Goal: Use online tool/utility: Use online tool/utility

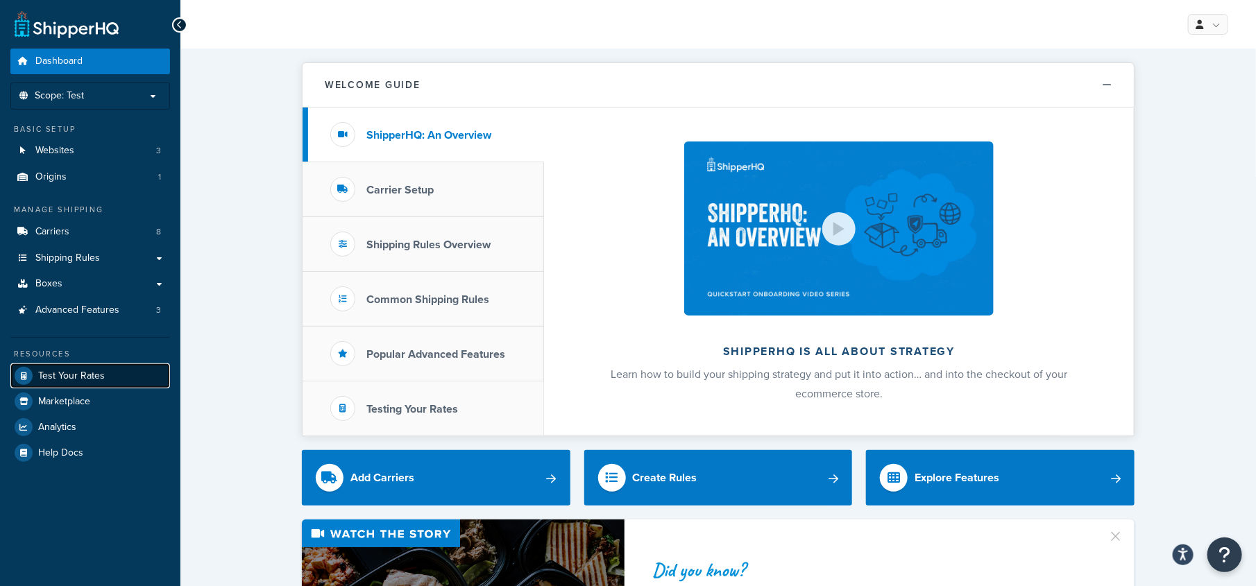
click at [99, 372] on span "Test Your Rates" at bounding box center [71, 377] width 67 height 12
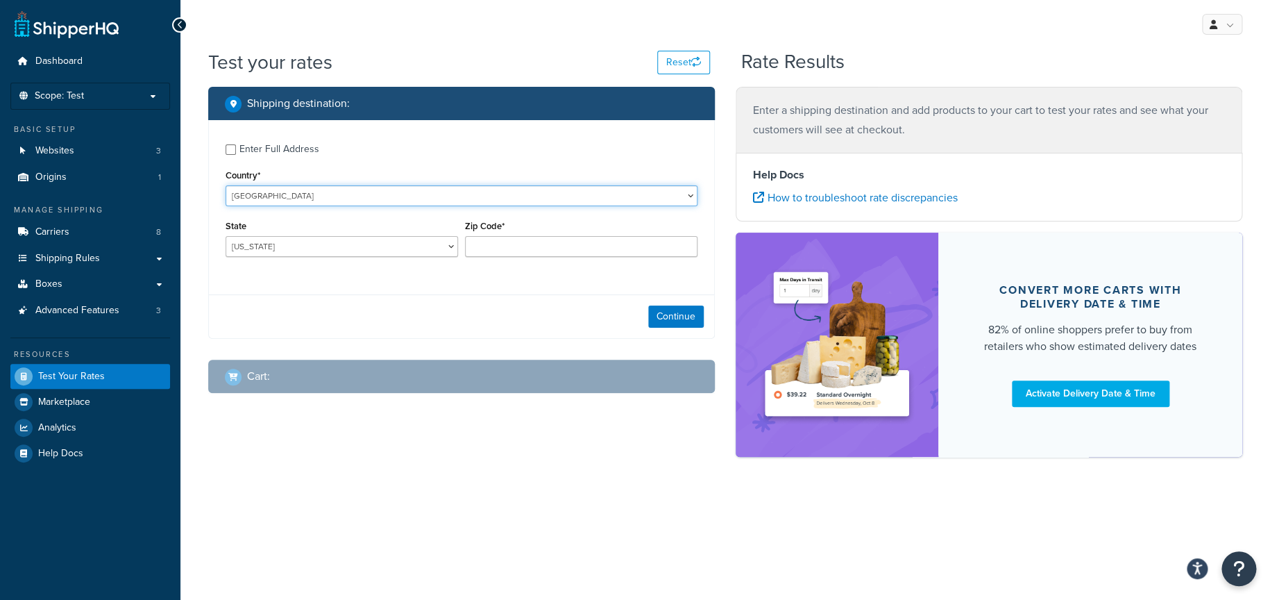
click at [278, 194] on select "[GEOGRAPHIC_DATA] [GEOGRAPHIC_DATA] [GEOGRAPHIC_DATA] [GEOGRAPHIC_DATA] [GEOGRA…" at bounding box center [462, 195] width 472 height 21
click at [228, 151] on input "Enter Full Address" at bounding box center [231, 149] width 10 height 10
checkbox input "true"
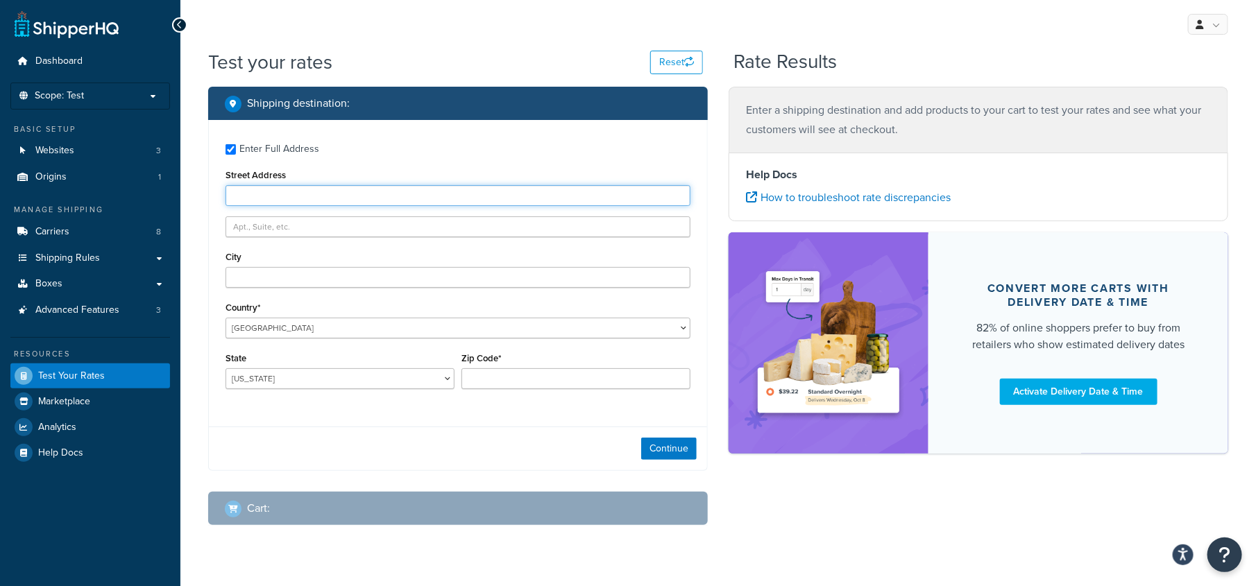
click at [275, 186] on input "Street Address" at bounding box center [458, 195] width 465 height 21
type input "[STREET_ADDRESS]"
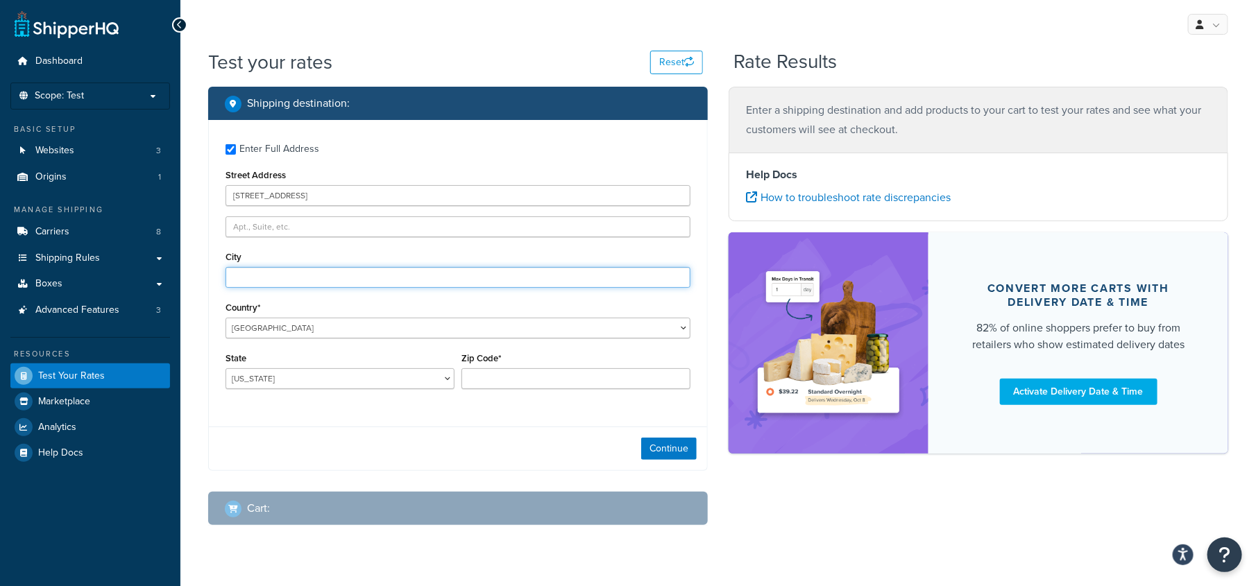
drag, startPoint x: 301, startPoint y: 285, endPoint x: 396, endPoint y: 276, distance: 96.1
click at [301, 285] on input "City" at bounding box center [458, 277] width 465 height 21
type input "Coshocton"
click at [289, 382] on select "[US_STATE] [US_STATE] [US_STATE] [US_STATE] [US_STATE] Armed Forces Americas Ar…" at bounding box center [340, 379] width 229 height 21
select select "OH"
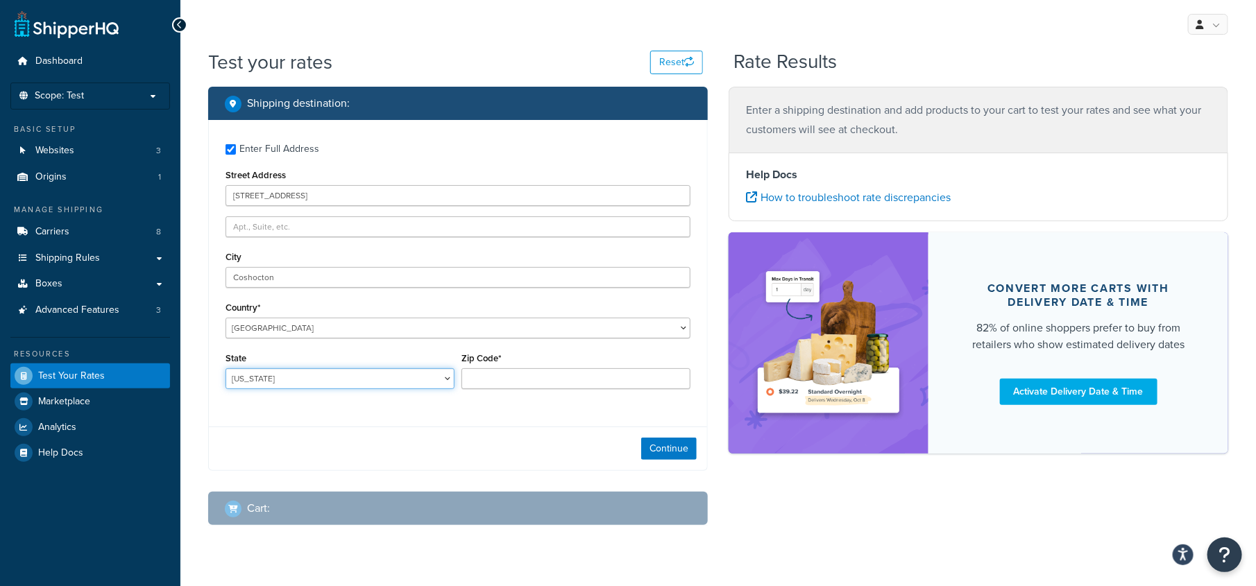
click at [226, 370] on select "[US_STATE] [US_STATE] [US_STATE] [US_STATE] [US_STATE] Armed Forces Americas Ar…" at bounding box center [340, 379] width 229 height 21
drag, startPoint x: 555, startPoint y: 382, endPoint x: 598, endPoint y: 344, distance: 57.5
click at [555, 382] on input "Zip Code*" at bounding box center [576, 379] width 229 height 21
type input "43812"
click at [672, 452] on button "Continue" at bounding box center [669, 449] width 56 height 22
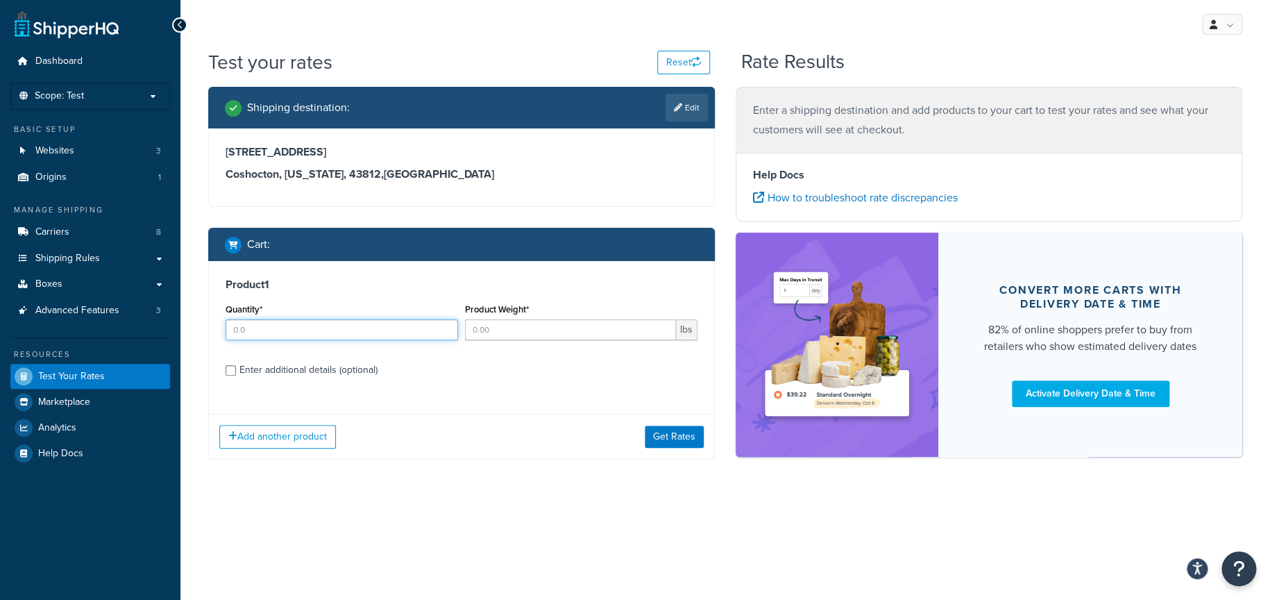
click at [271, 327] on input "Quantity*" at bounding box center [342, 329] width 233 height 21
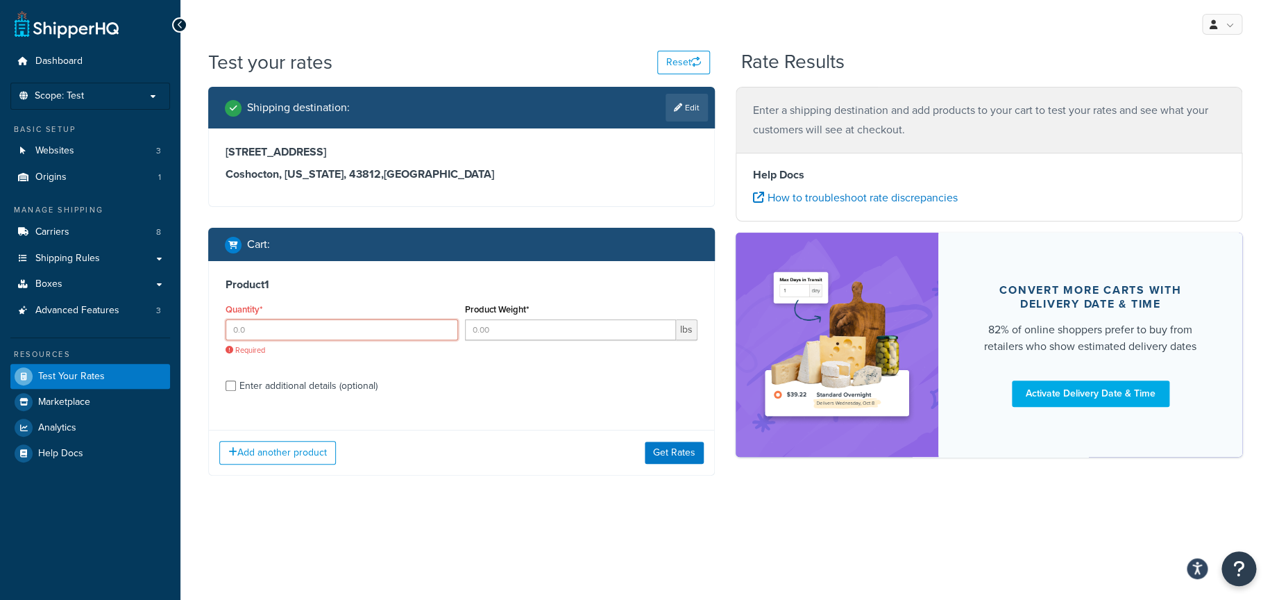
click at [297, 330] on input "Quantity*" at bounding box center [342, 329] width 233 height 21
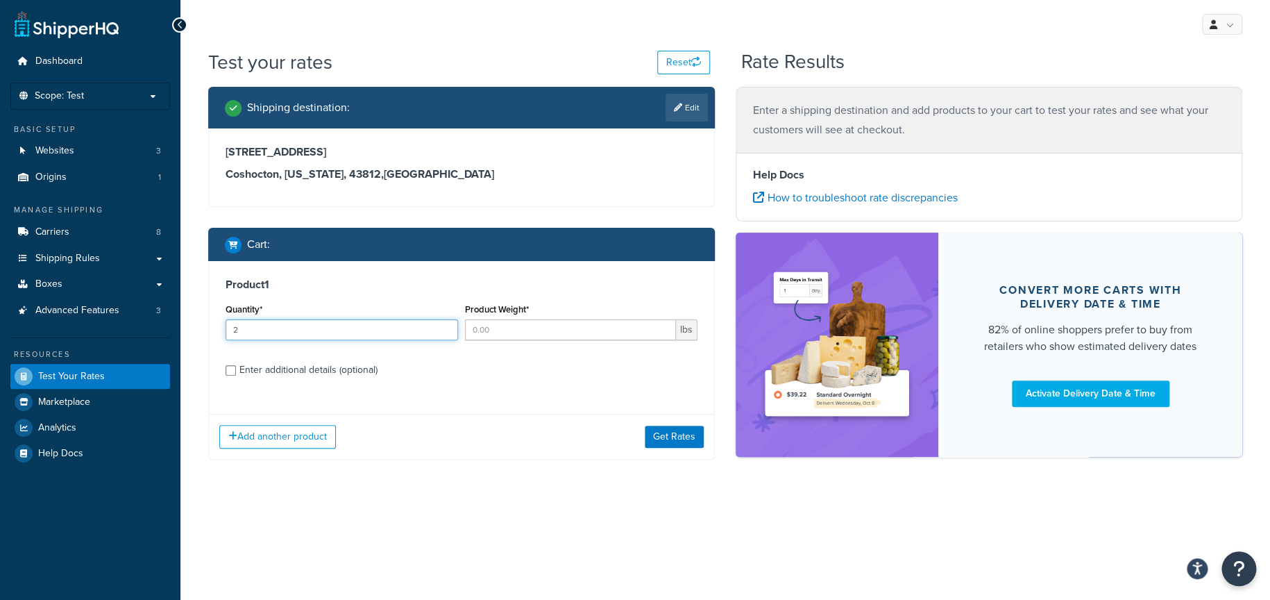
type input "2"
click at [510, 334] on input "Product Weight*" at bounding box center [570, 329] width 211 height 21
type input "2"
type input "10"
click at [227, 372] on input "Enter additional details (optional)" at bounding box center [231, 370] width 10 height 10
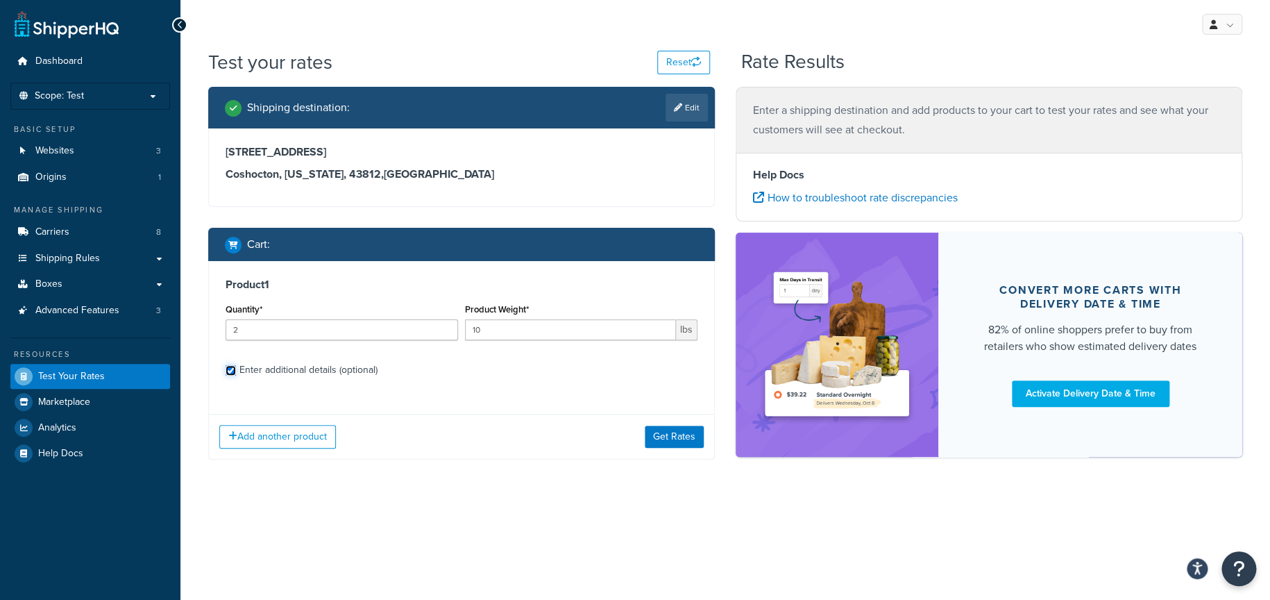
checkbox input "true"
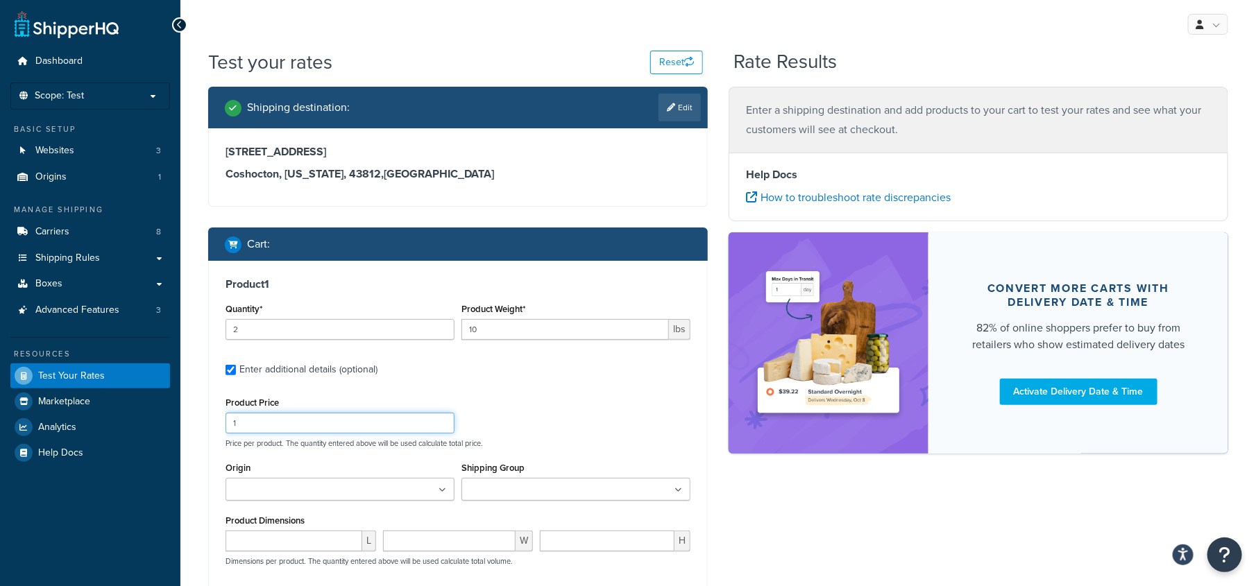
click at [307, 428] on input "1" at bounding box center [340, 423] width 229 height 21
drag, startPoint x: 292, startPoint y: 426, endPoint x: 219, endPoint y: 422, distance: 73.0
click at [219, 422] on div "Product 1 Quantity* 2 Product Weight* 10 lbs Enter additional details (optional…" at bounding box center [458, 486] width 498 height 450
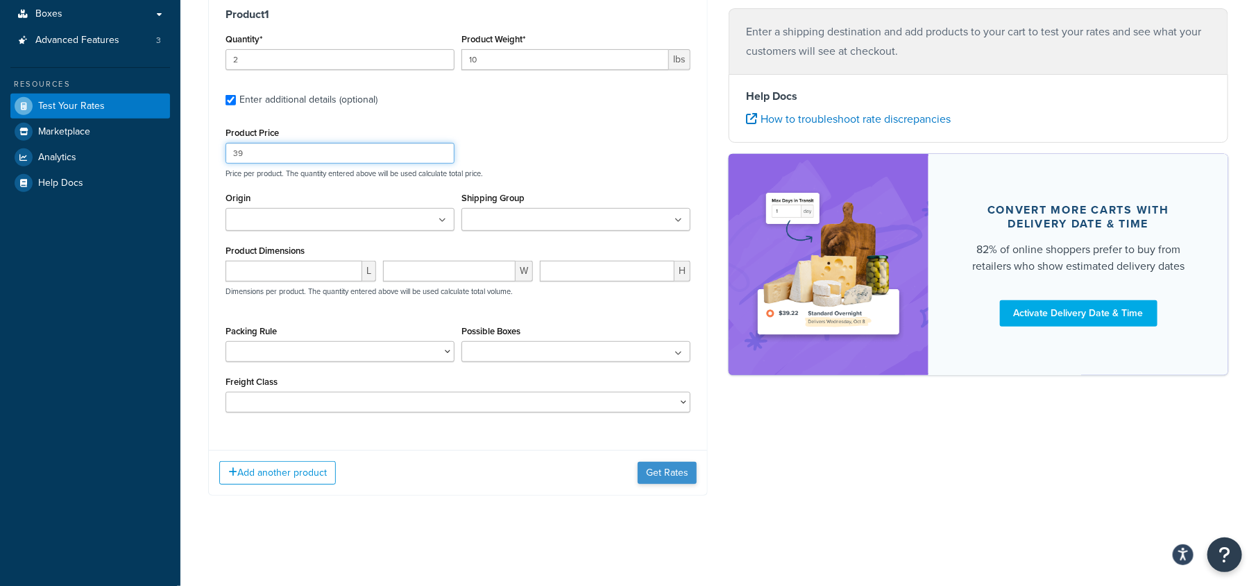
type input "39"
click at [674, 479] on button "Get Rates" at bounding box center [667, 473] width 59 height 22
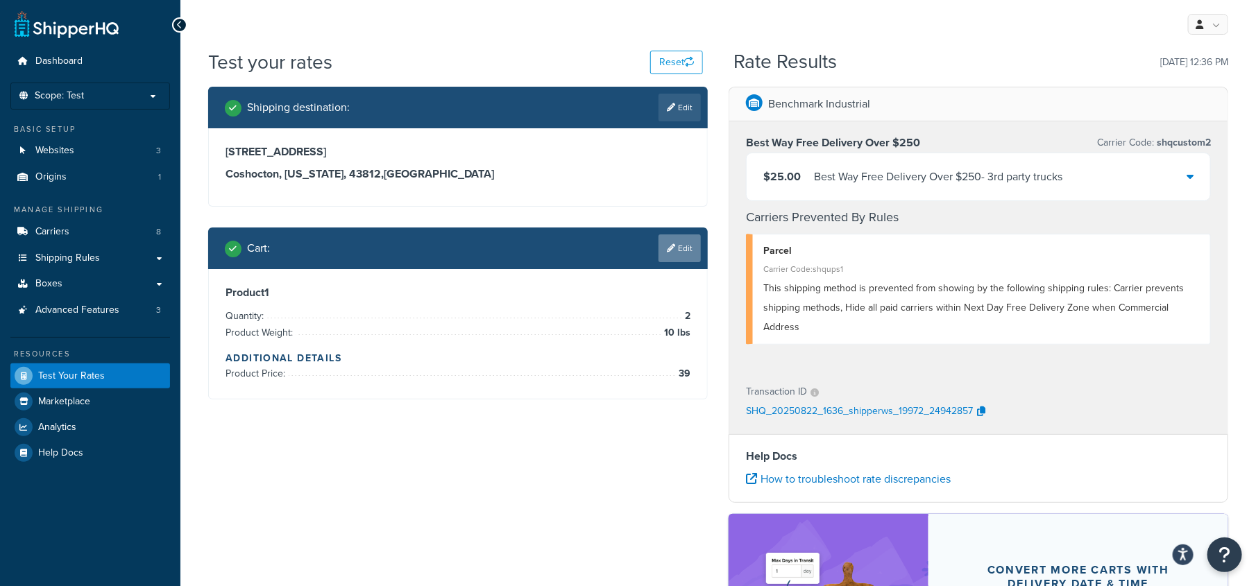
click at [682, 249] on link "Edit" at bounding box center [680, 249] width 42 height 28
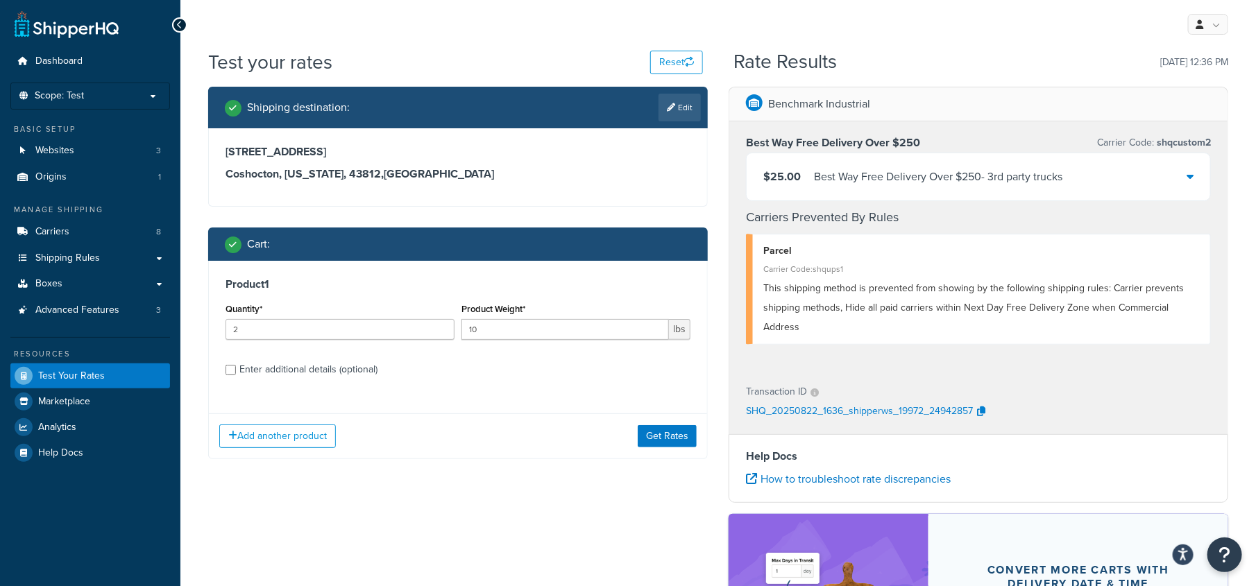
click at [240, 372] on div "Enter additional details (optional)" at bounding box center [308, 369] width 138 height 19
click at [236, 372] on input "Enter additional details (optional)" at bounding box center [231, 370] width 10 height 10
checkbox input "true"
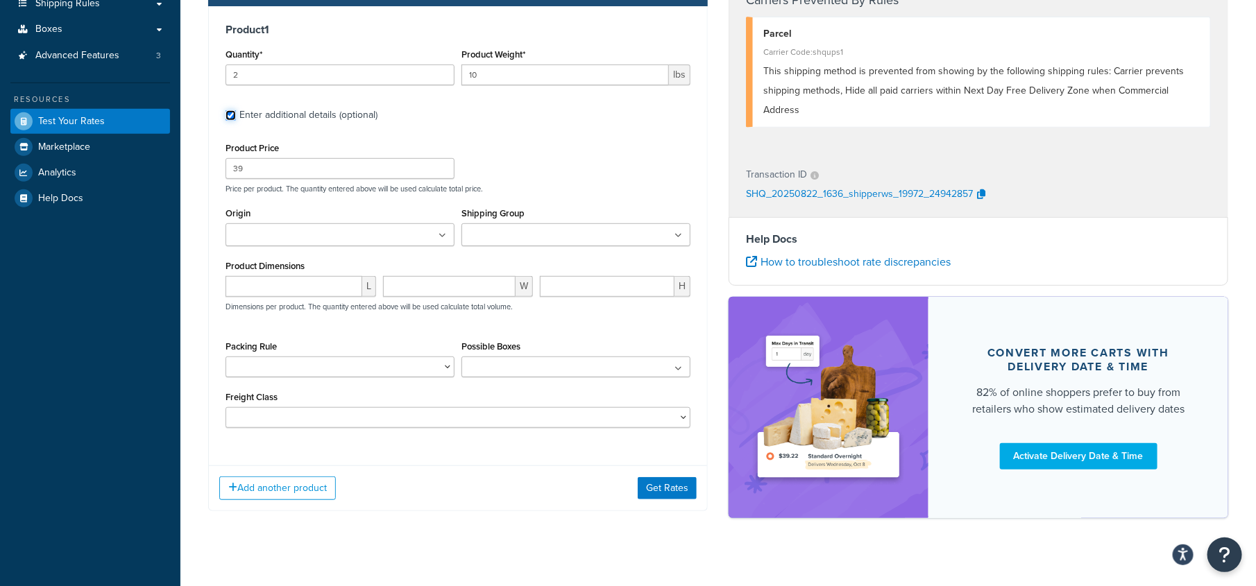
scroll to position [260, 0]
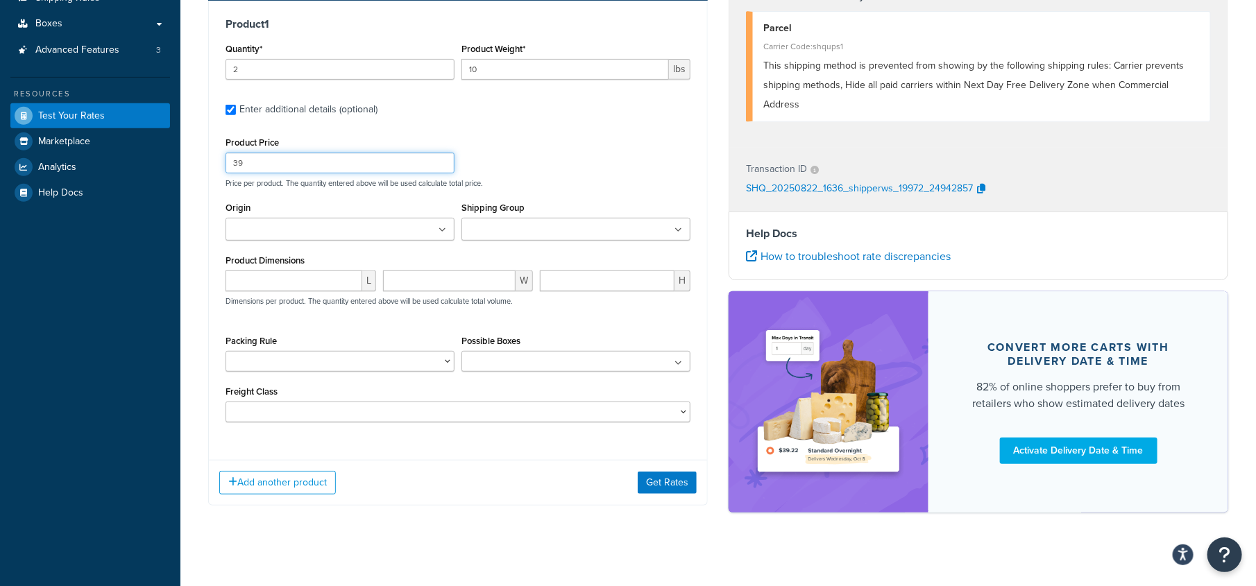
click at [255, 162] on input "39" at bounding box center [340, 163] width 229 height 21
drag, startPoint x: 252, startPoint y: 162, endPoint x: 218, endPoint y: 162, distance: 34.0
click at [218, 162] on div "Product 1 Quantity* 2 Product Weight* 10 lbs Enter additional details (optional…" at bounding box center [458, 225] width 498 height 449
type input "40"
click at [559, 170] on div "Product Price 40 Price per product. The quantity entered above will be used cal…" at bounding box center [458, 160] width 472 height 55
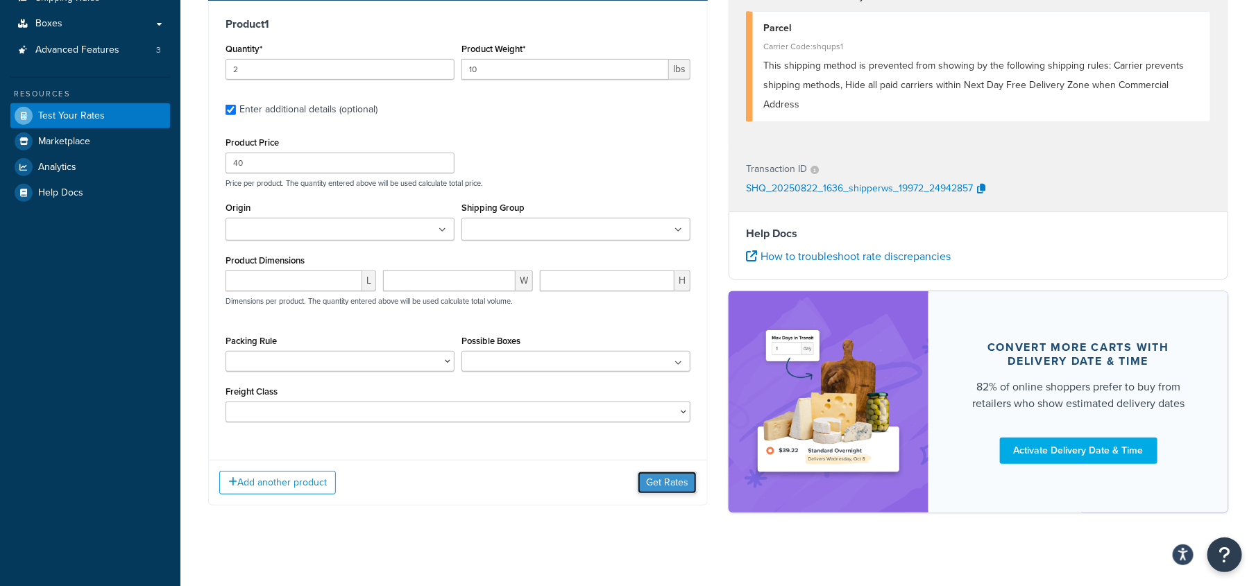
click at [662, 486] on button "Get Rates" at bounding box center [667, 483] width 59 height 22
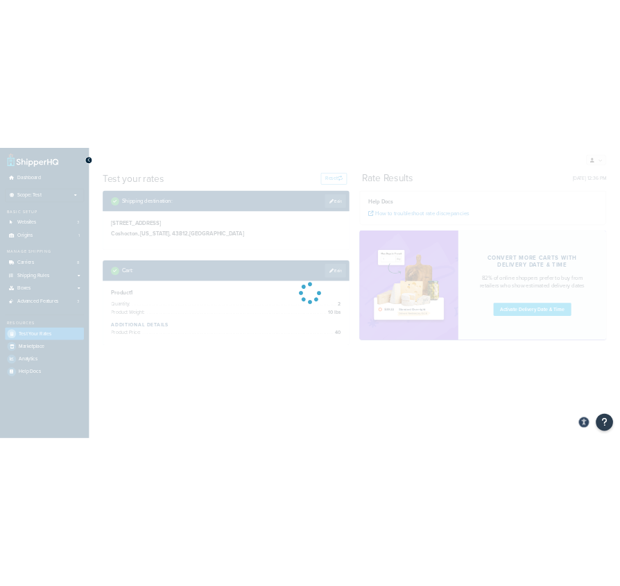
scroll to position [0, 0]
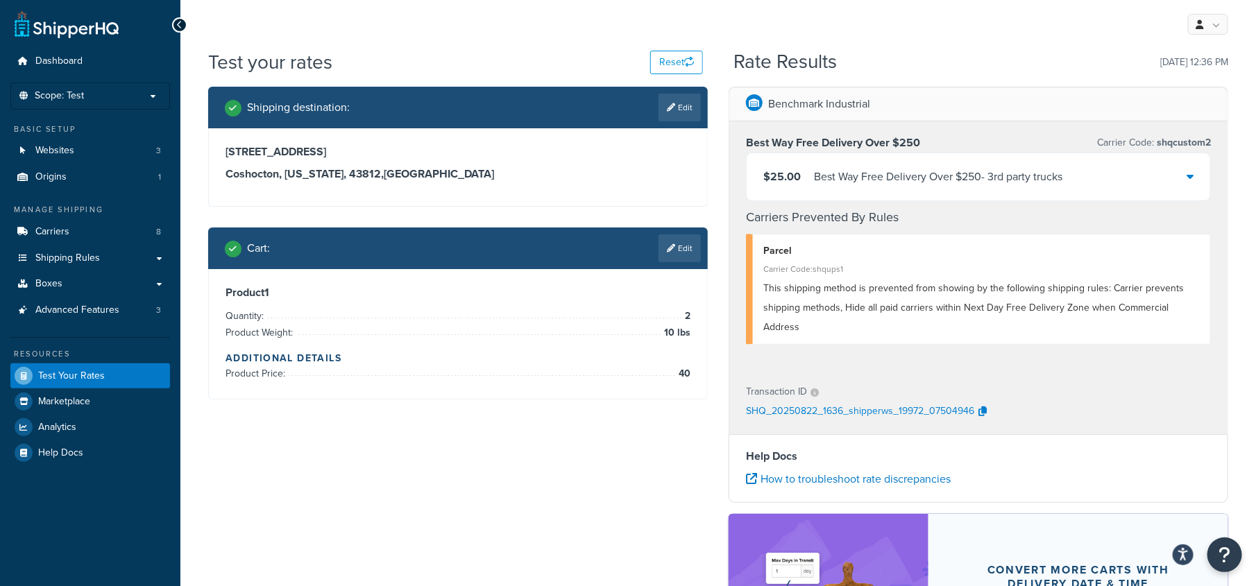
click at [437, 497] on div "Shipping destination : Edit [STREET_ADDRESS][US_STATE] Cart : Edit Product 1 Qu…" at bounding box center [718, 418] width 1041 height 663
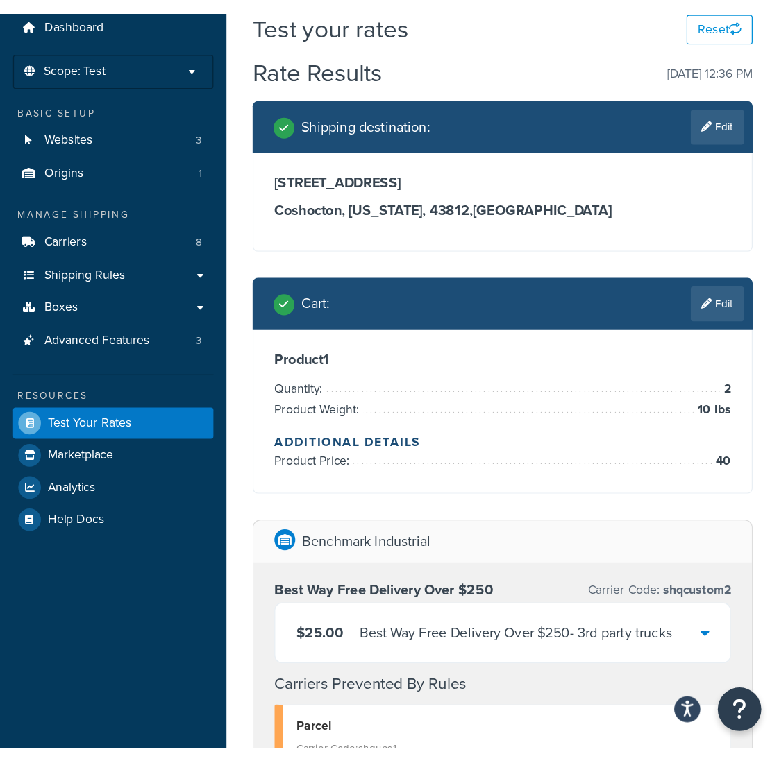
scroll to position [50, 0]
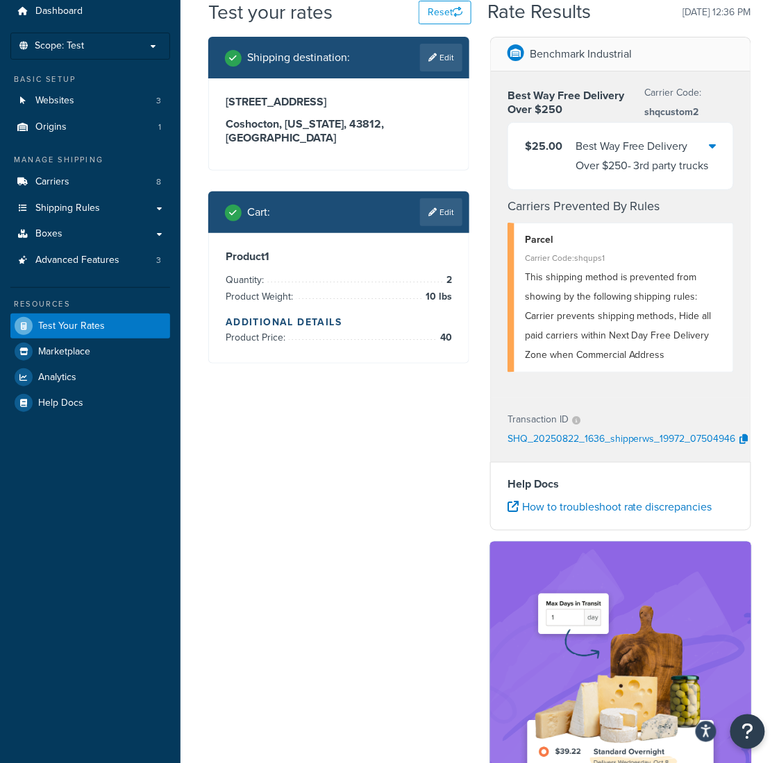
click at [346, 486] on div "Shipping destination : Edit [STREET_ADDRESS][US_STATE] Cart : Edit Product 1 Qu…" at bounding box center [480, 524] width 564 height 974
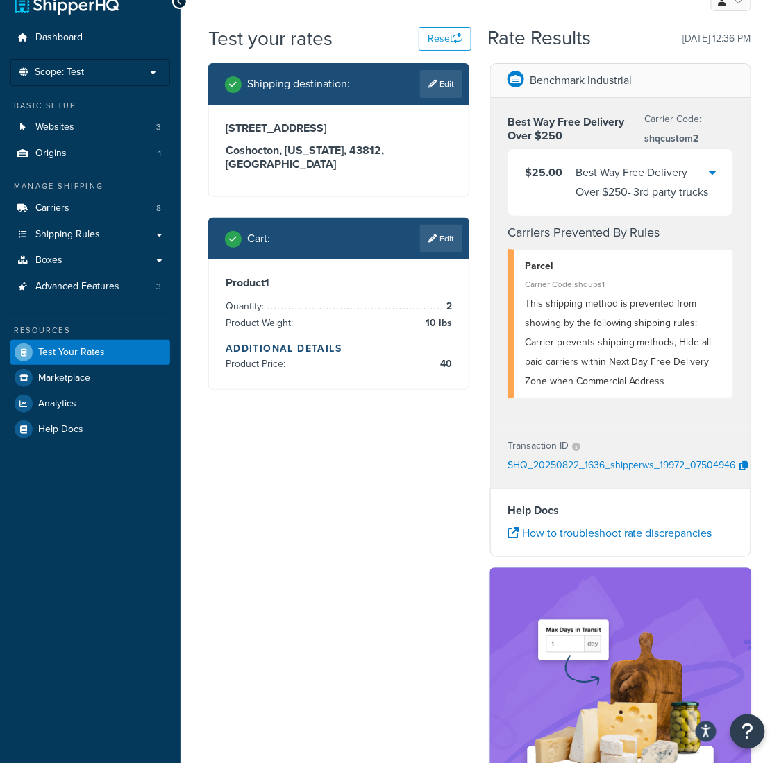
scroll to position [0, 0]
